Goal: Task Accomplishment & Management: Manage account settings

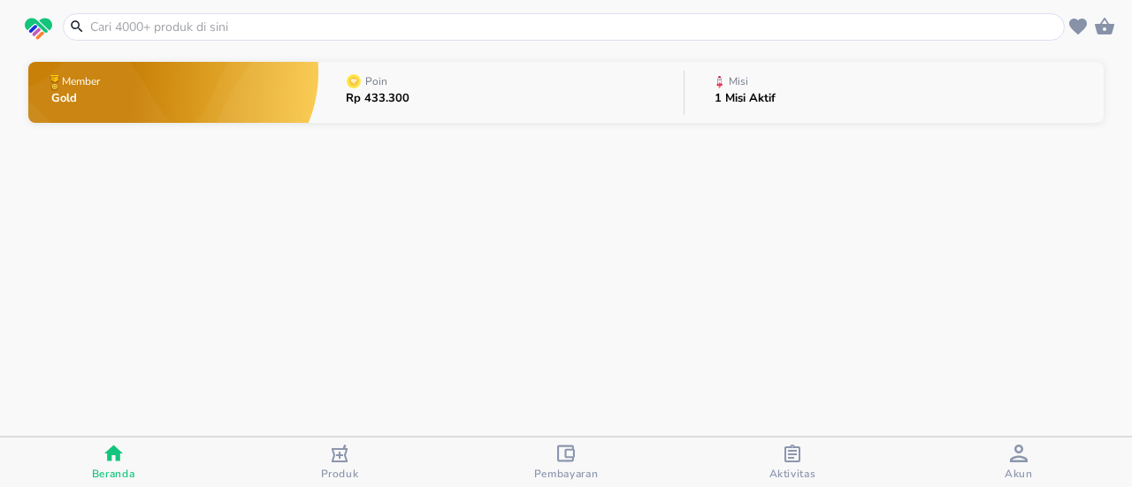
click at [798, 100] on button "Misi 1 Misi Aktif" at bounding box center [894, 92] width 419 height 70
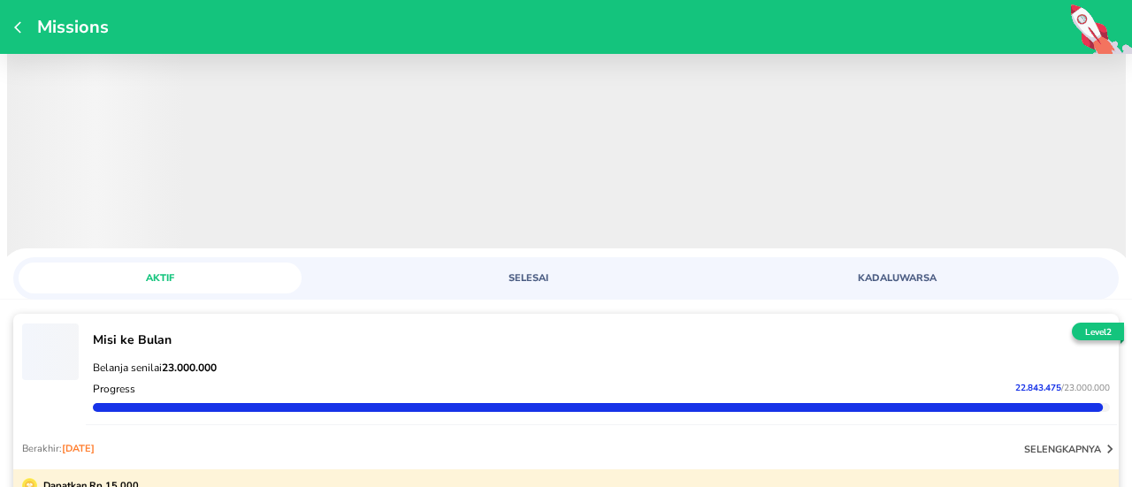
click at [20, 29] on icon "button" at bounding box center [21, 27] width 14 height 14
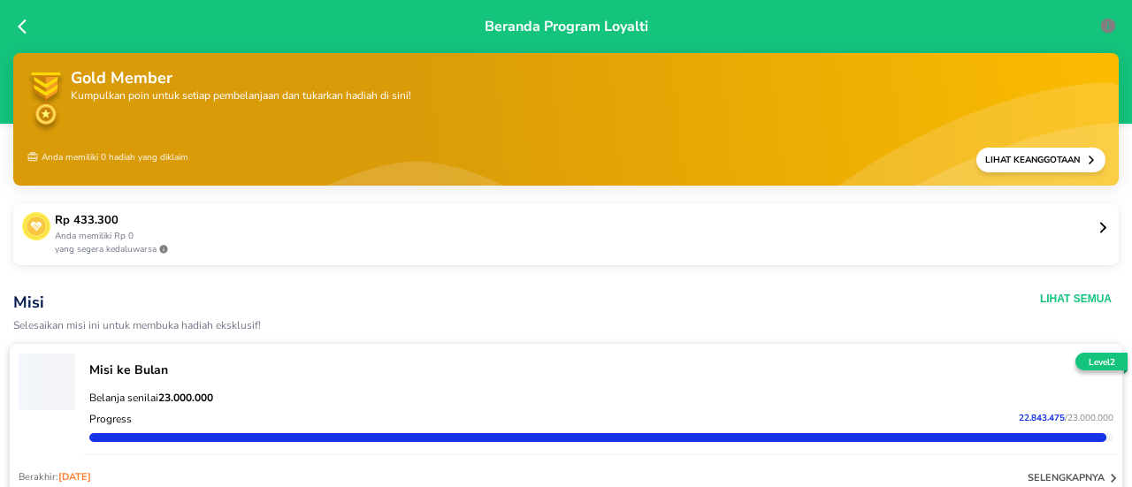
click at [181, 241] on p "Anda memiliki Rp 0" at bounding box center [576, 236] width 1042 height 13
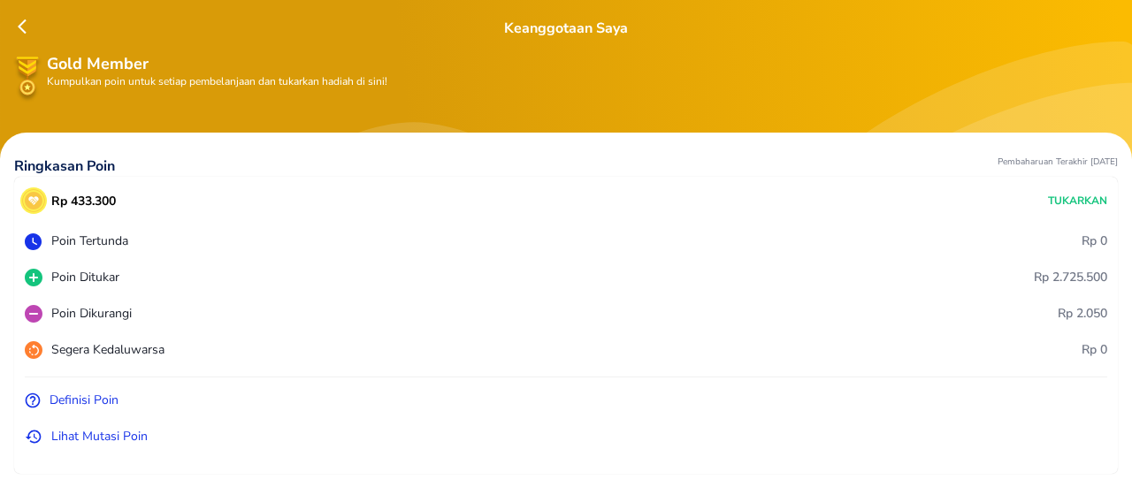
click at [99, 403] on p "Definisi Poin" at bounding box center [84, 400] width 69 height 19
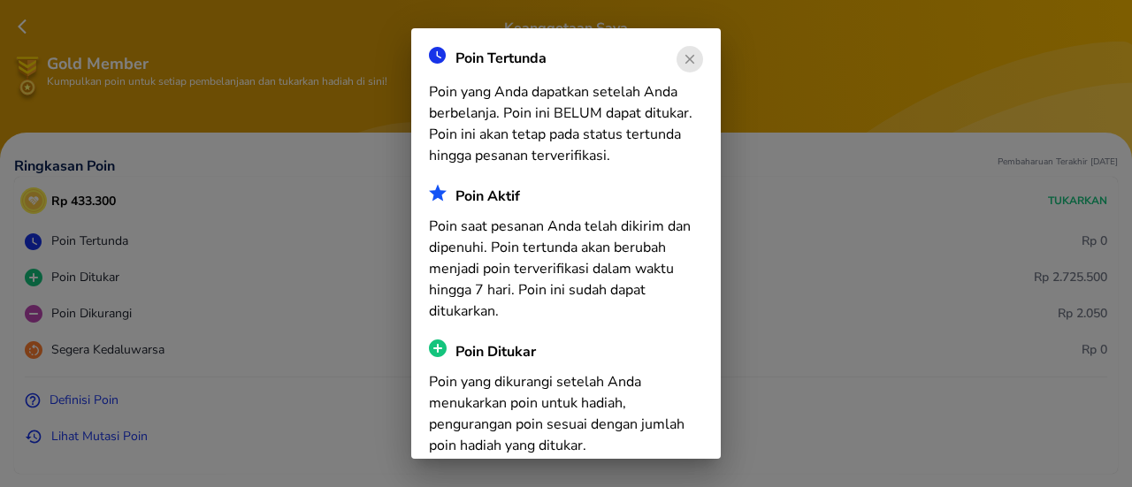
click at [685, 53] on circle "button" at bounding box center [690, 59] width 27 height 27
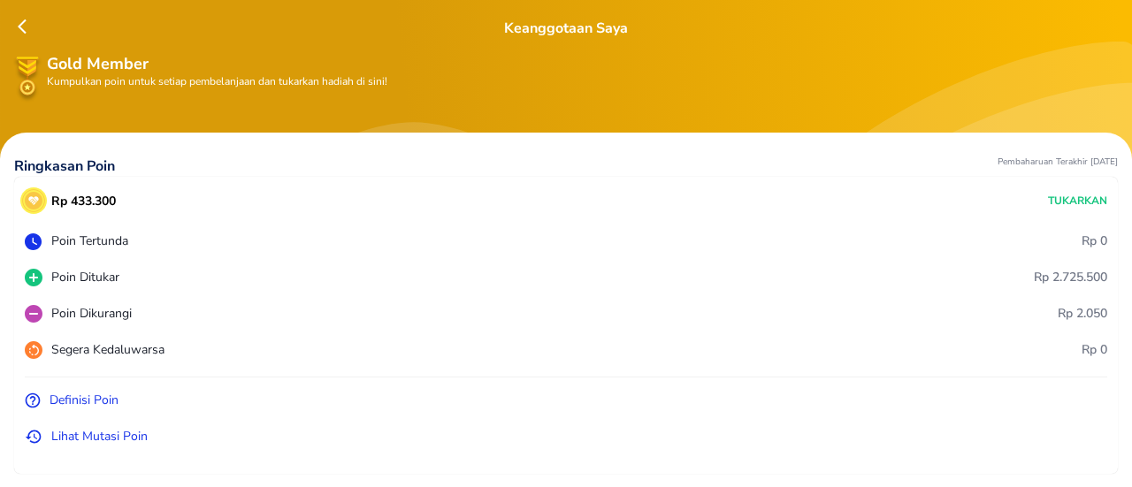
click at [62, 434] on p "Lihat Mutasi Poin" at bounding box center [99, 436] width 96 height 19
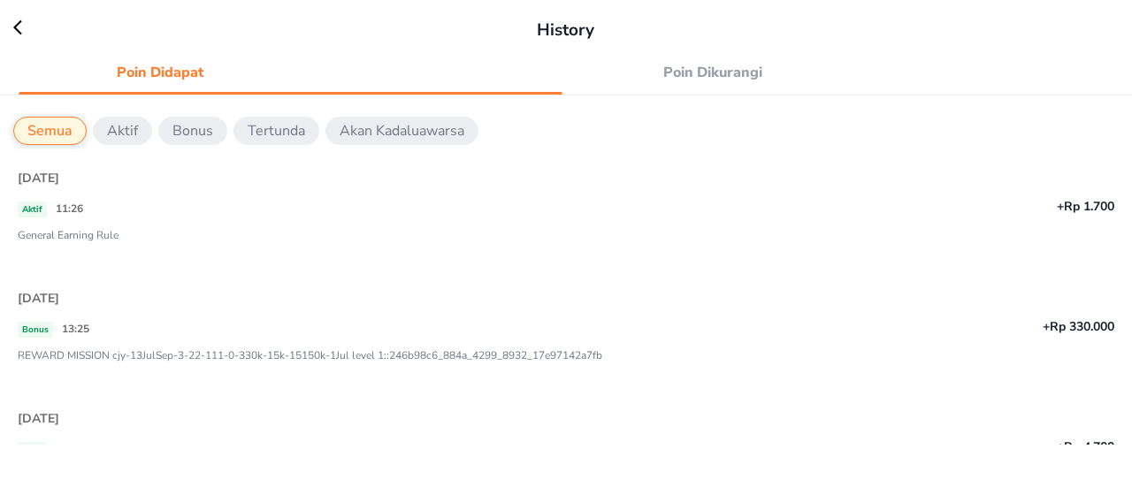
click at [194, 134] on p "Bonus" at bounding box center [192, 130] width 41 height 21
